Goal: Task Accomplishment & Management: Manage account settings

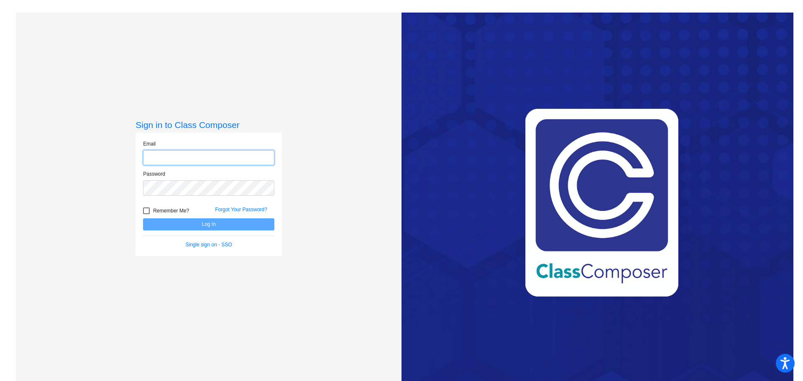
type input "[PERSON_NAME][EMAIL_ADDRESS][PERSON_NAME][DOMAIN_NAME]"
click at [201, 226] on button "Log In" at bounding box center [208, 224] width 131 height 12
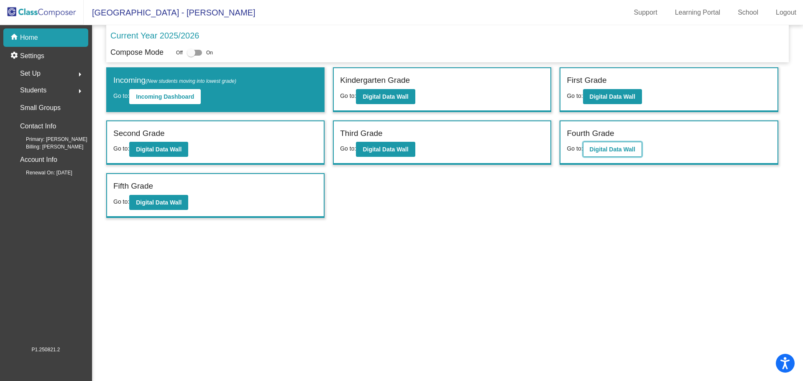
click at [598, 148] on b "Digital Data Wall" at bounding box center [613, 149] width 46 height 7
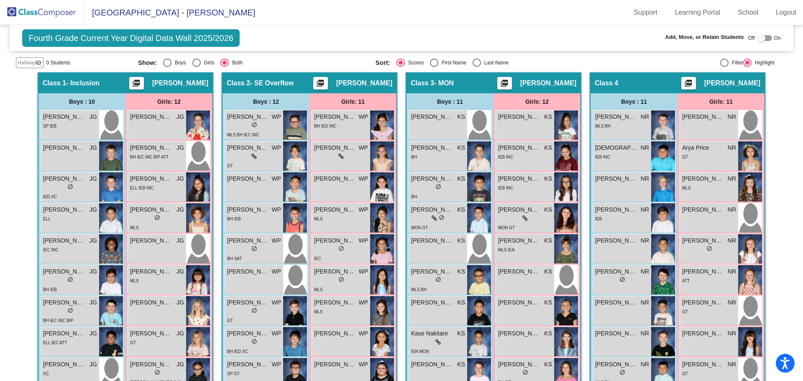
scroll to position [209, 0]
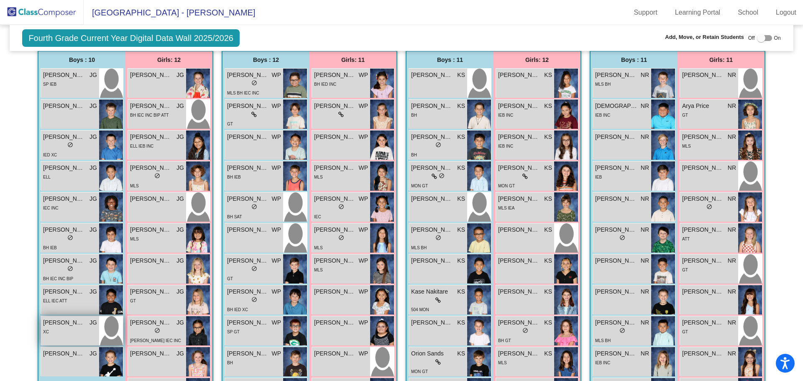
click at [69, 327] on span "[PERSON_NAME]" at bounding box center [64, 322] width 42 height 9
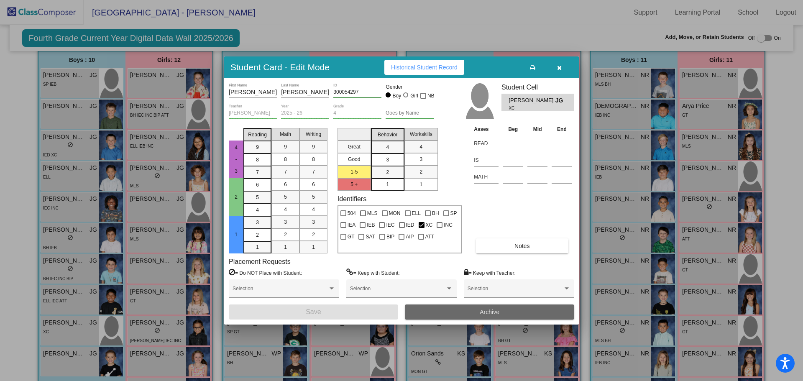
click at [484, 313] on span "Archive" at bounding box center [490, 312] width 20 height 7
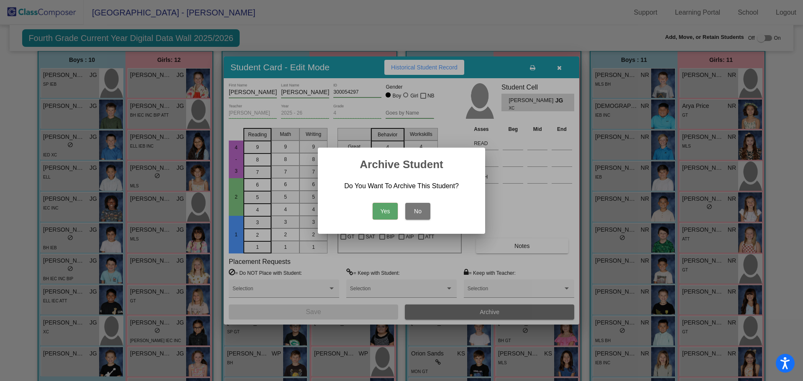
click at [382, 211] on button "Yes" at bounding box center [385, 211] width 25 height 17
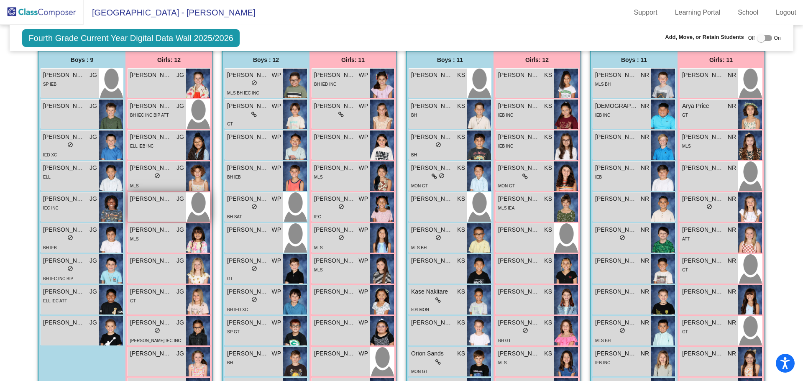
click at [159, 202] on span "[PERSON_NAME]" at bounding box center [151, 199] width 42 height 9
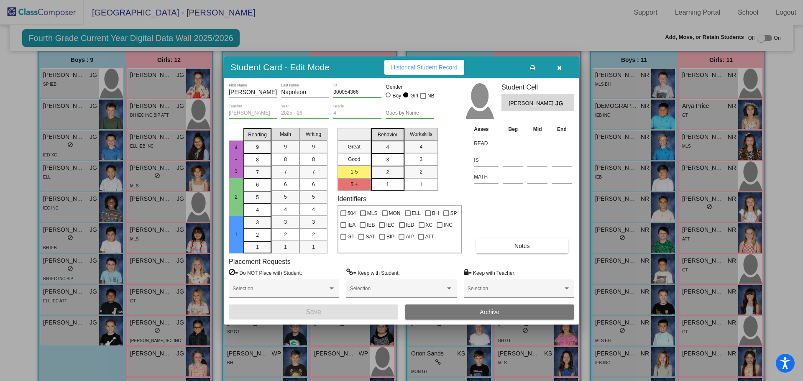
click at [478, 315] on button "Archive" at bounding box center [489, 312] width 169 height 15
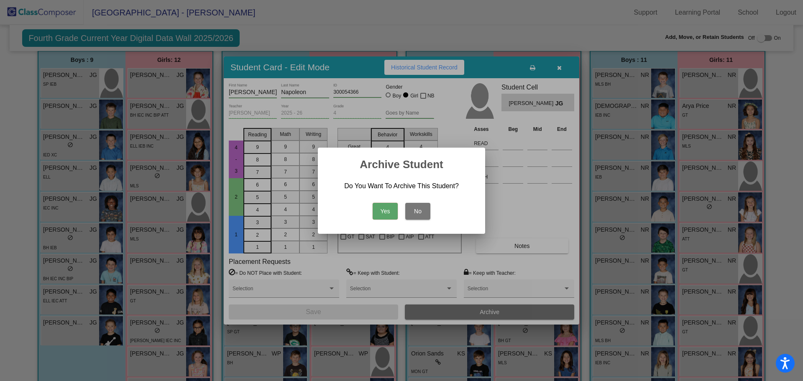
click at [383, 214] on button "Yes" at bounding box center [385, 211] width 25 height 17
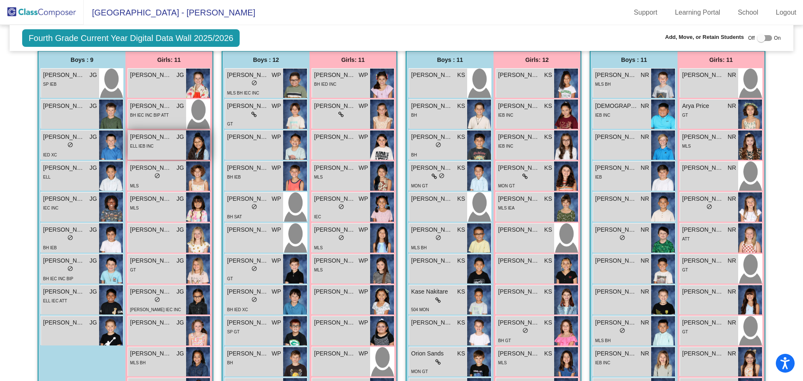
scroll to position [0, 0]
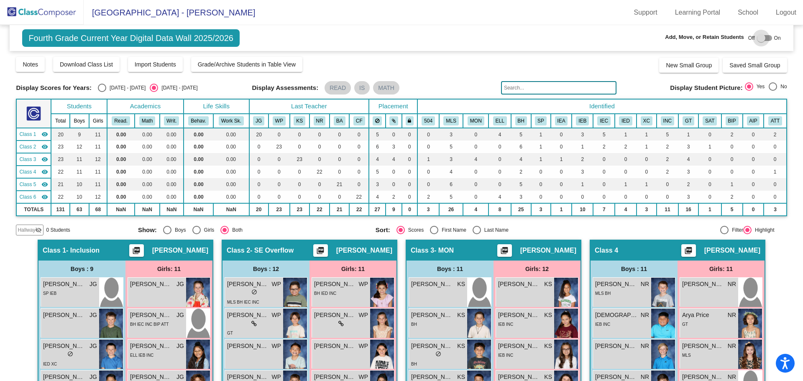
click at [761, 36] on div at bounding box center [761, 38] width 8 height 8
checkbox input "true"
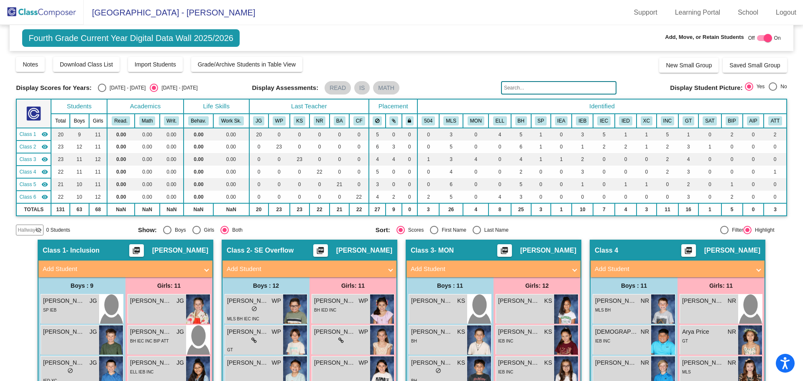
click at [63, 267] on mat-panel-title "Add Student" at bounding box center [121, 269] width 156 height 10
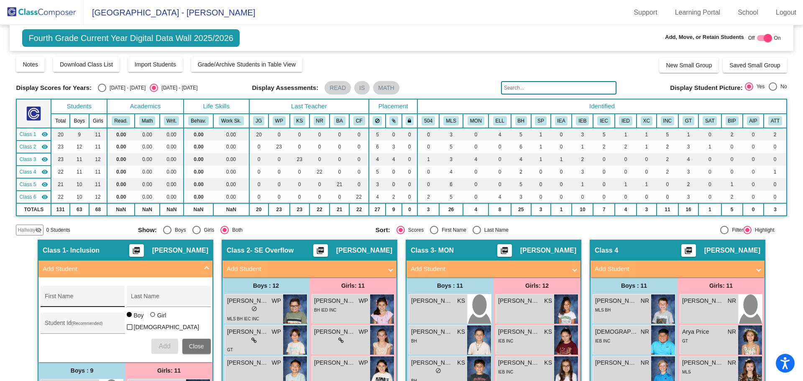
click at [65, 295] on div "First Name" at bounding box center [82, 298] width 75 height 17
type input "J"
type input "Kunashe"
click at [136, 297] on input "Last Name" at bounding box center [168, 299] width 75 height 7
click at [134, 300] on input "Monongovere" at bounding box center [168, 299] width 75 height 7
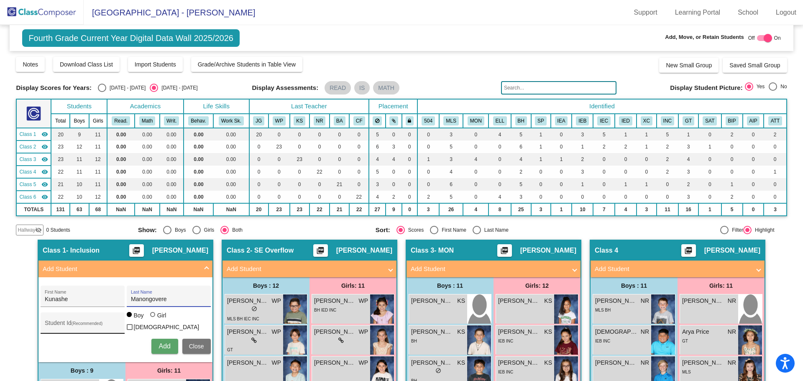
type input "Manongovere"
click at [88, 327] on input "Student Id (Recommended)" at bounding box center [82, 326] width 75 height 7
click at [69, 321] on div "Student Id (Recommended)" at bounding box center [82, 325] width 75 height 17
type input "300056195"
click at [150, 317] on div at bounding box center [152, 314] width 5 height 5
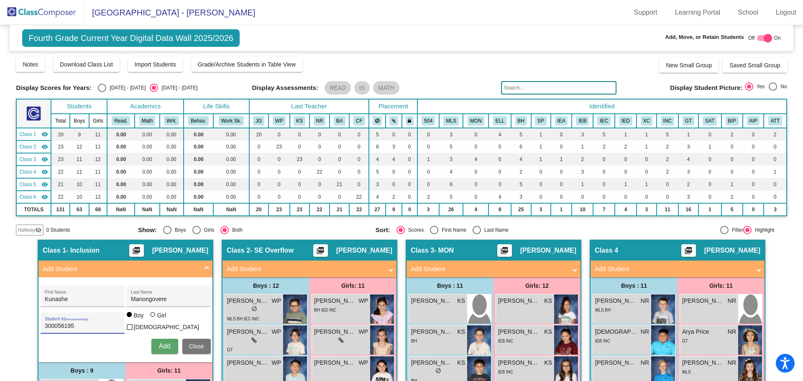
click at [153, 319] on input "Girl" at bounding box center [153, 319] width 0 height 0
radio input "true"
click at [161, 347] on span "Add" at bounding box center [165, 346] width 12 height 7
